Goal: Transaction & Acquisition: Purchase product/service

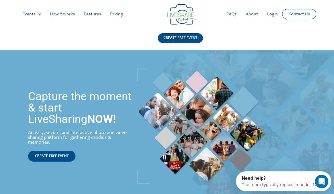
click at [128, 13] on link "Pricing" at bounding box center [117, 14] width 22 height 18
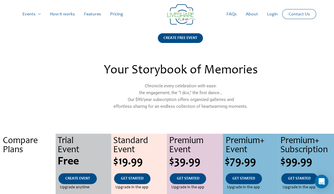
click at [79, 15] on link "How it works" at bounding box center [62, 14] width 34 height 18
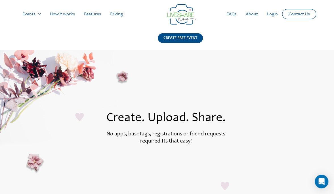
click at [128, 12] on link "Pricing" at bounding box center [117, 14] width 22 height 18
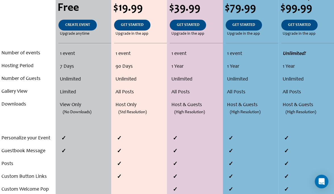
scroll to position [152, 0]
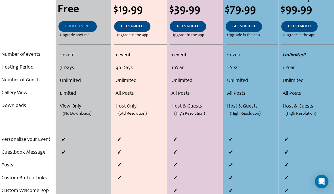
click at [83, 27] on span "CREATE EVENT" at bounding box center [77, 26] width 25 height 4
click at [76, 28] on span "CREATE EVENT" at bounding box center [77, 26] width 25 height 4
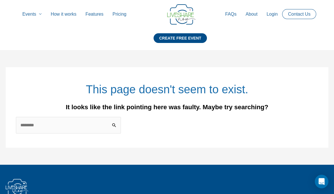
click at [131, 15] on link "Pricing" at bounding box center [119, 14] width 23 height 18
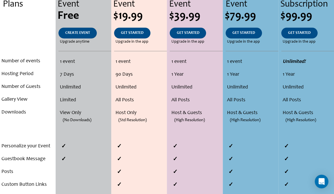
scroll to position [146, 0]
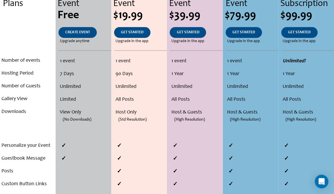
click at [74, 85] on li "Unlimited" at bounding box center [85, 86] width 50 height 13
click at [77, 117] on span "(No Downloads)" at bounding box center [77, 119] width 29 height 13
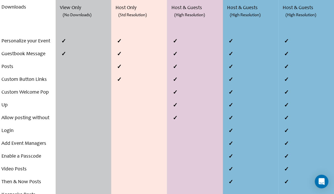
scroll to position [0, 0]
